Goal: Task Accomplishment & Management: Manage account settings

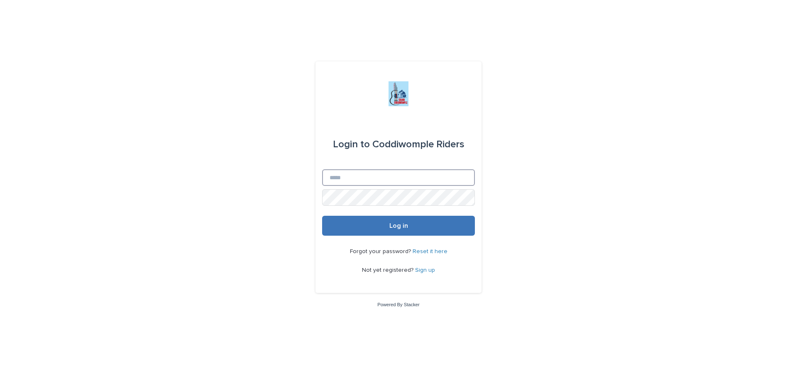
type input "**********"
click at [394, 223] on span "Log in" at bounding box center [398, 226] width 19 height 7
